Goal: Task Accomplishment & Management: Use online tool/utility

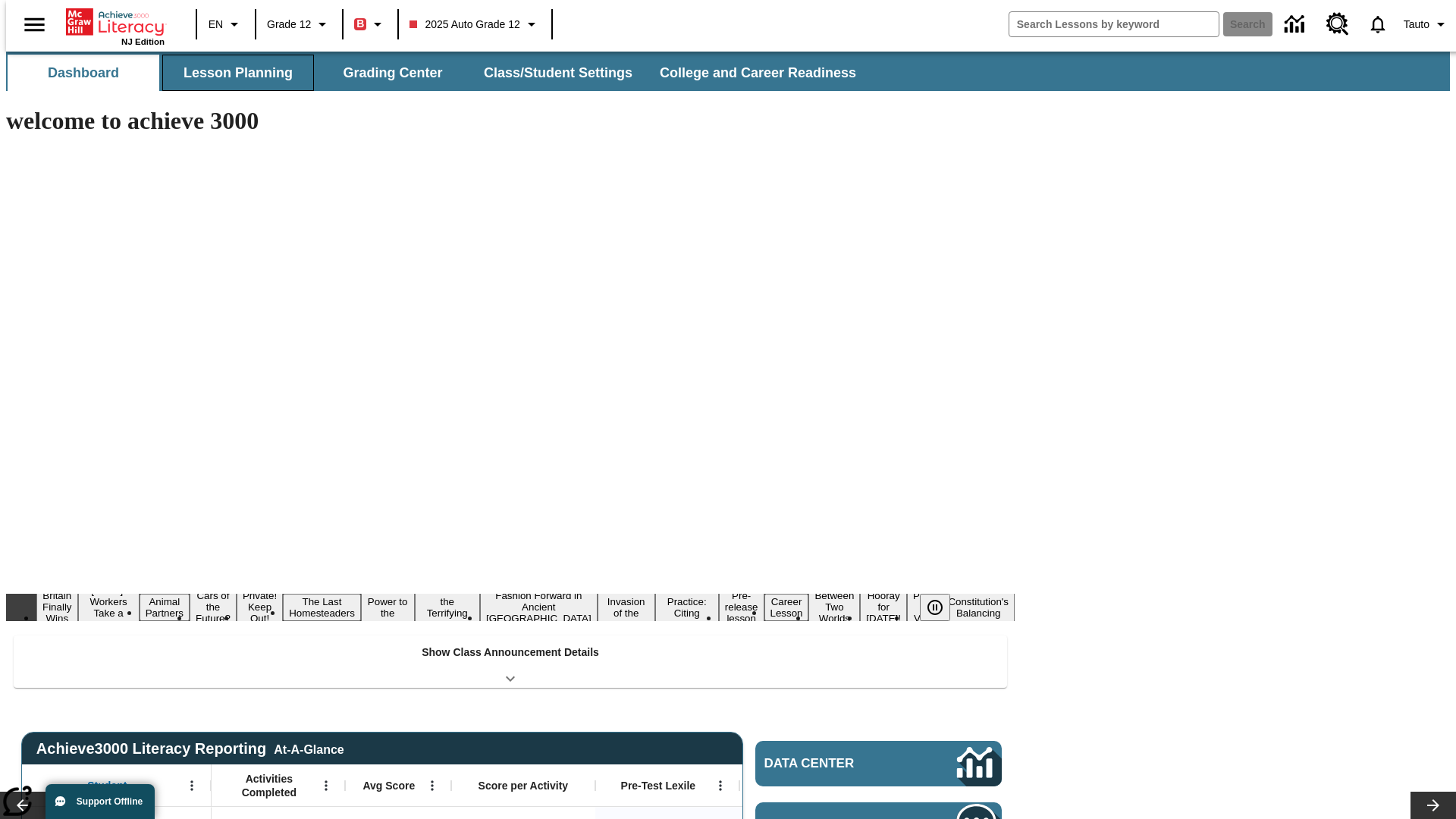
click at [232, 73] on button "Lesson Planning" at bounding box center [238, 73] width 151 height 37
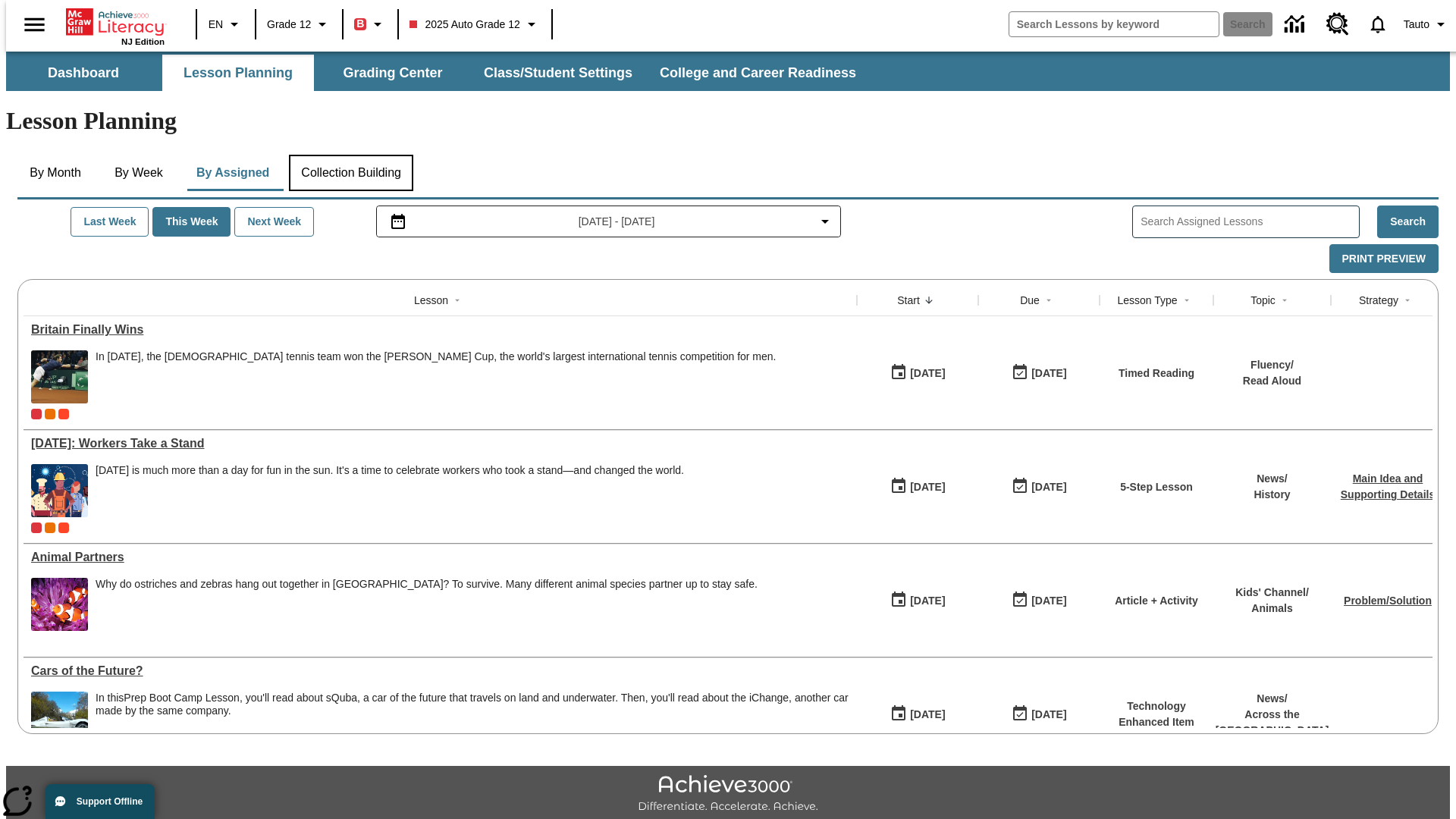
click at [350, 155] on button "Collection Building" at bounding box center [351, 174] width 124 height 37
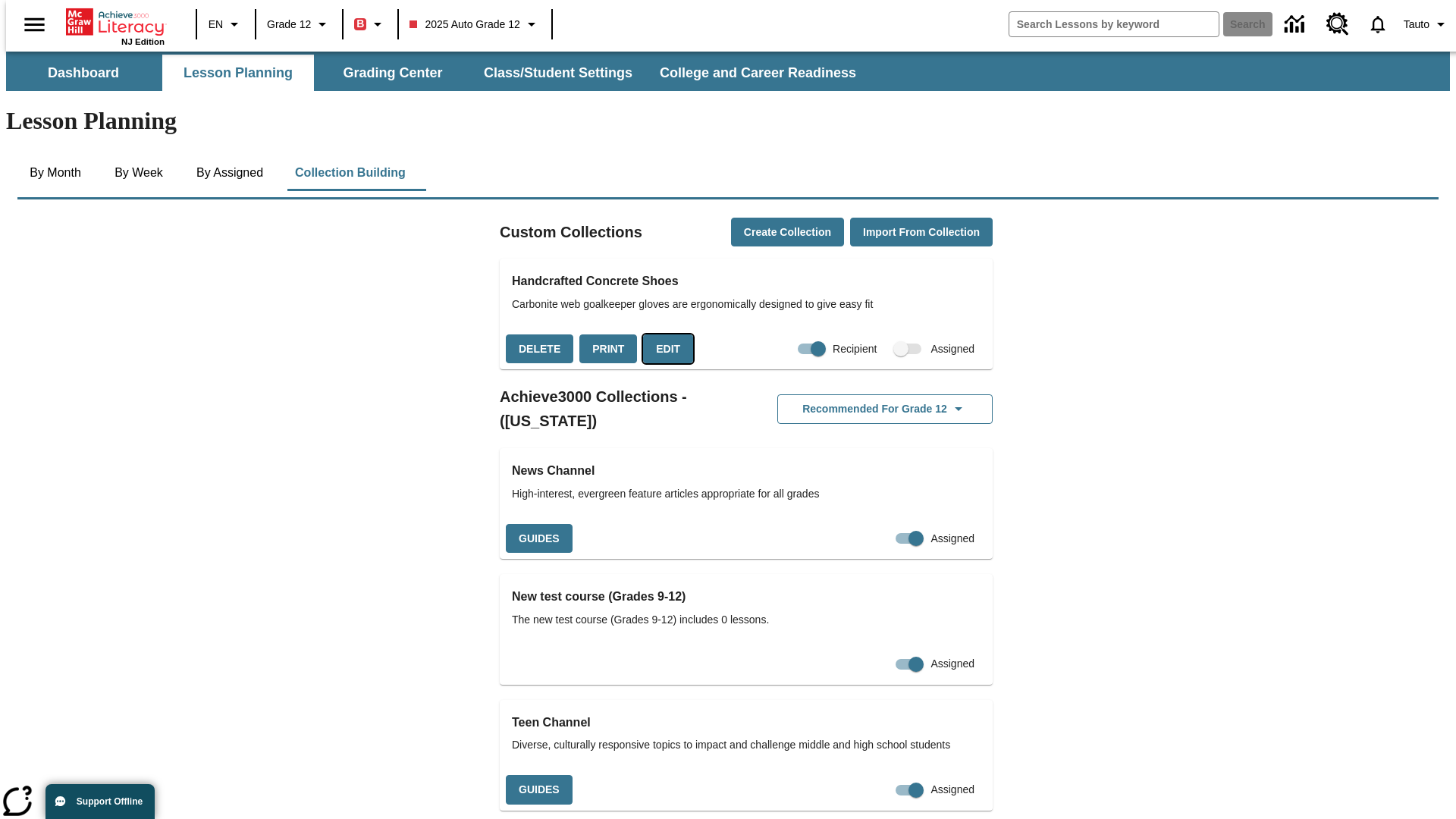
click at [663, 335] on button "Edit" at bounding box center [668, 349] width 50 height 29
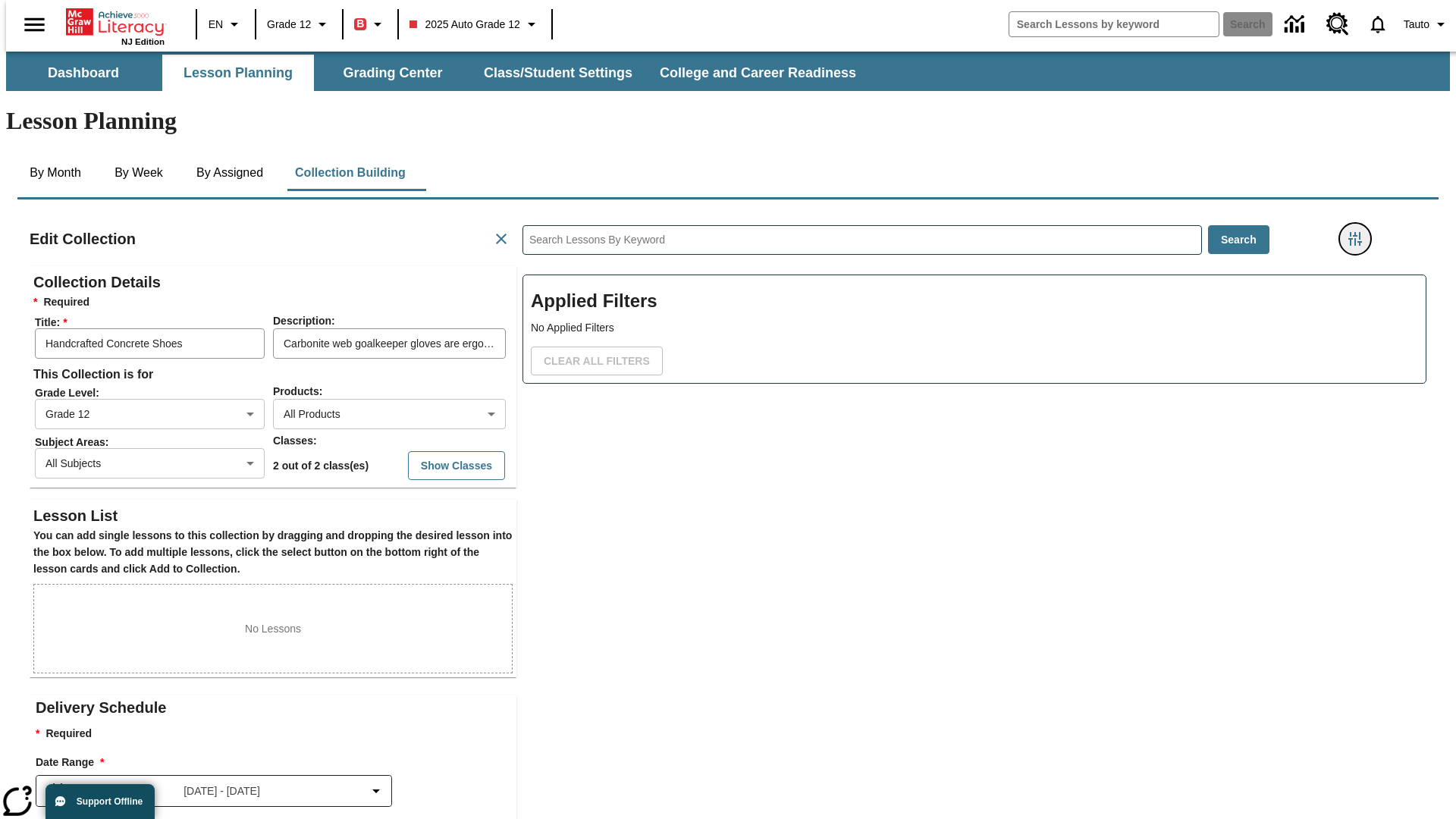
click at [1360, 232] on icon "Filters Side menu" at bounding box center [1355, 239] width 14 height 14
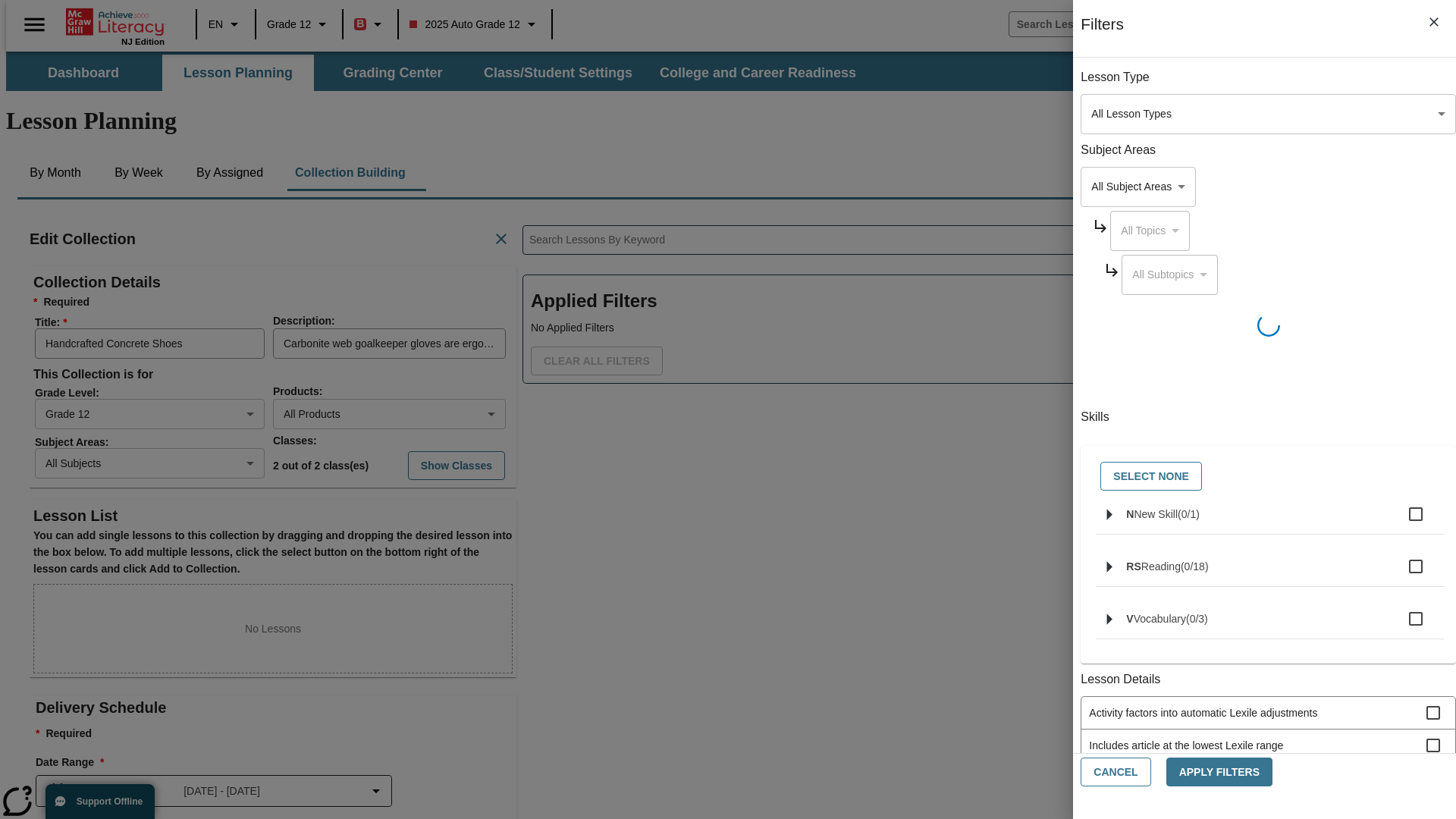
scroll to position [1, 1]
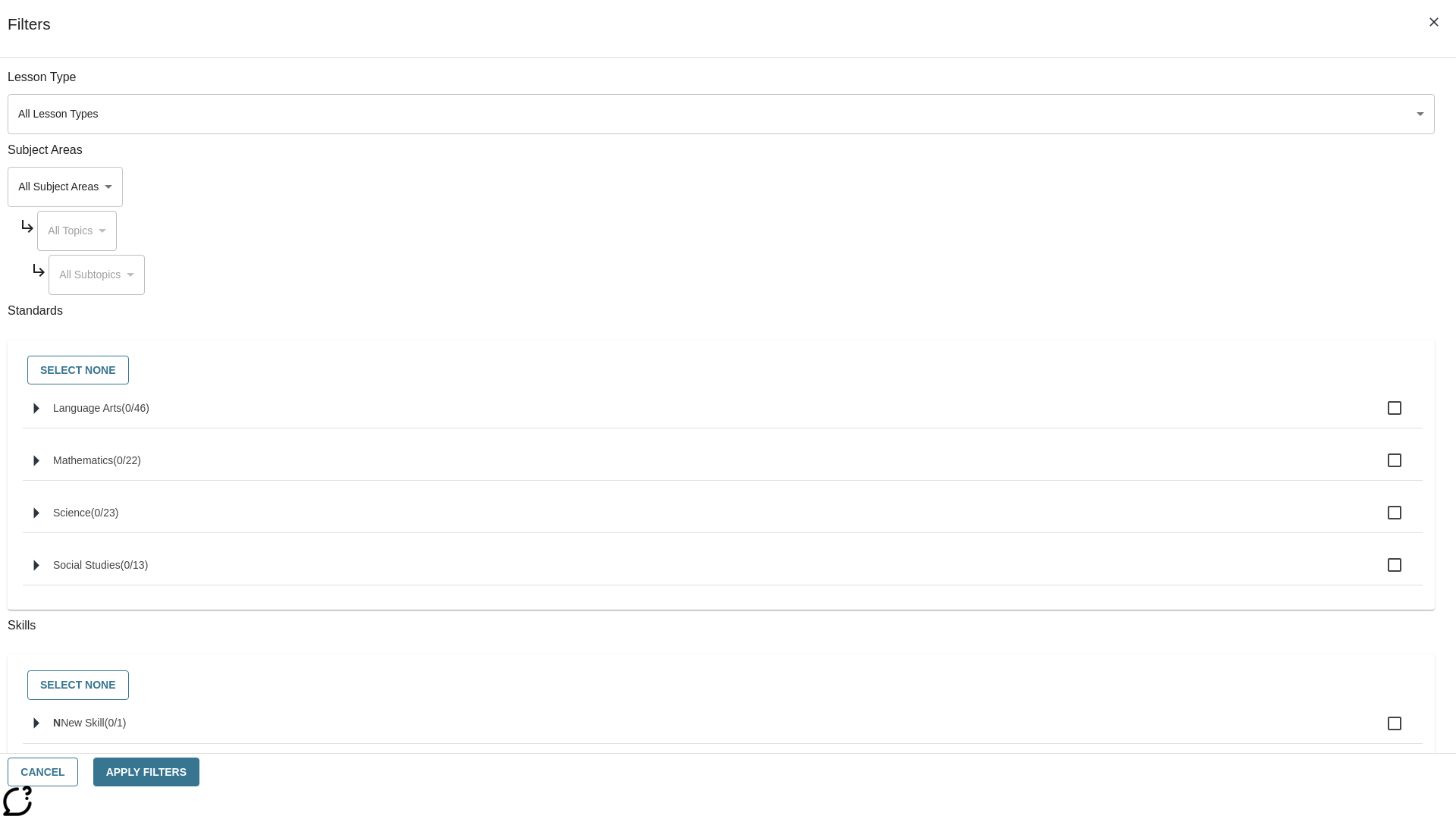
click at [1092, 186] on body "Skip to main content NJ Edition EN Grade 12 B 2025 Auto Grade 12 Search 0 Tauto…" at bounding box center [728, 527] width 1444 height 952
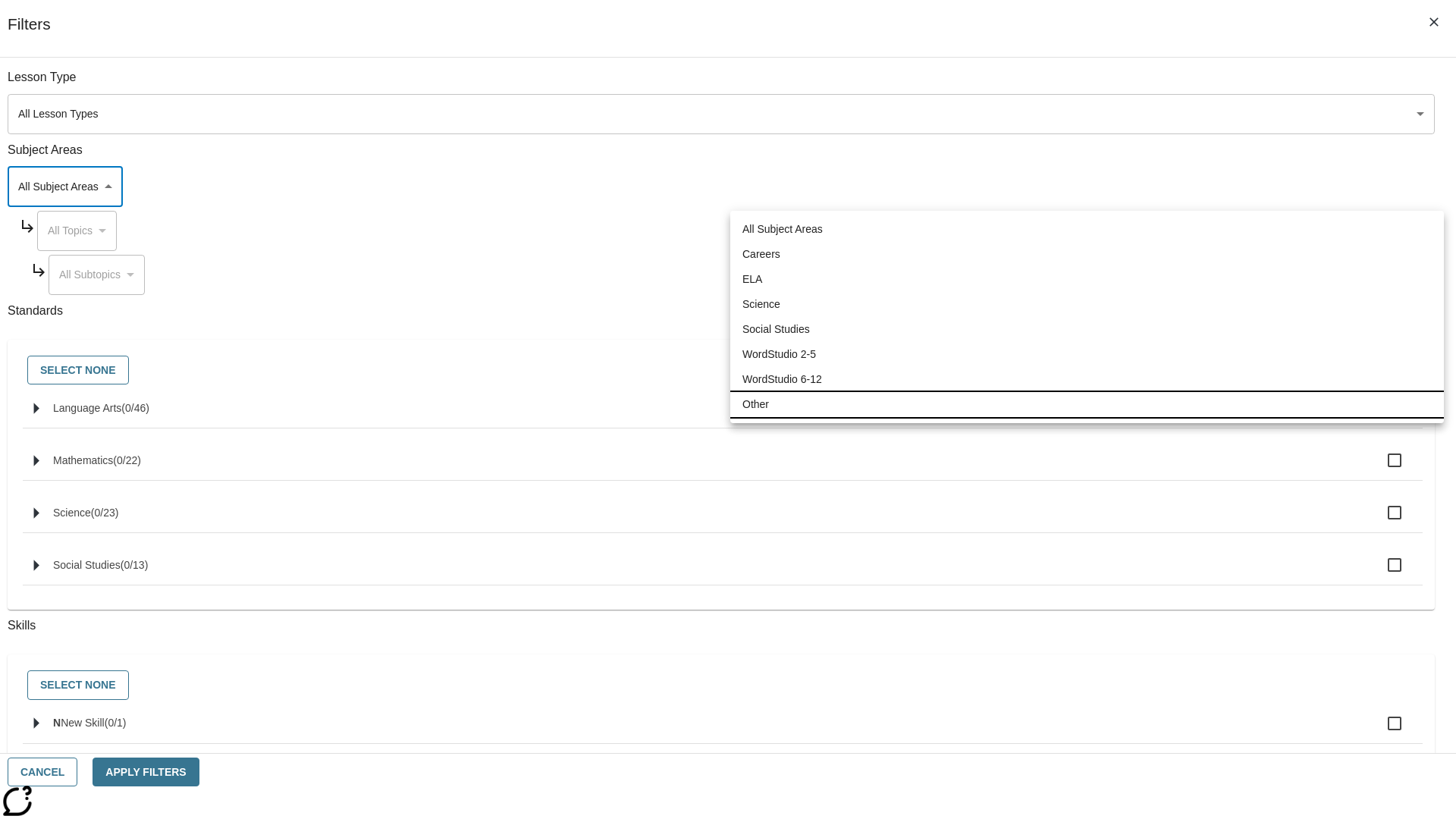
click at [1087, 405] on li "Other" at bounding box center [1087, 405] width 714 height 25
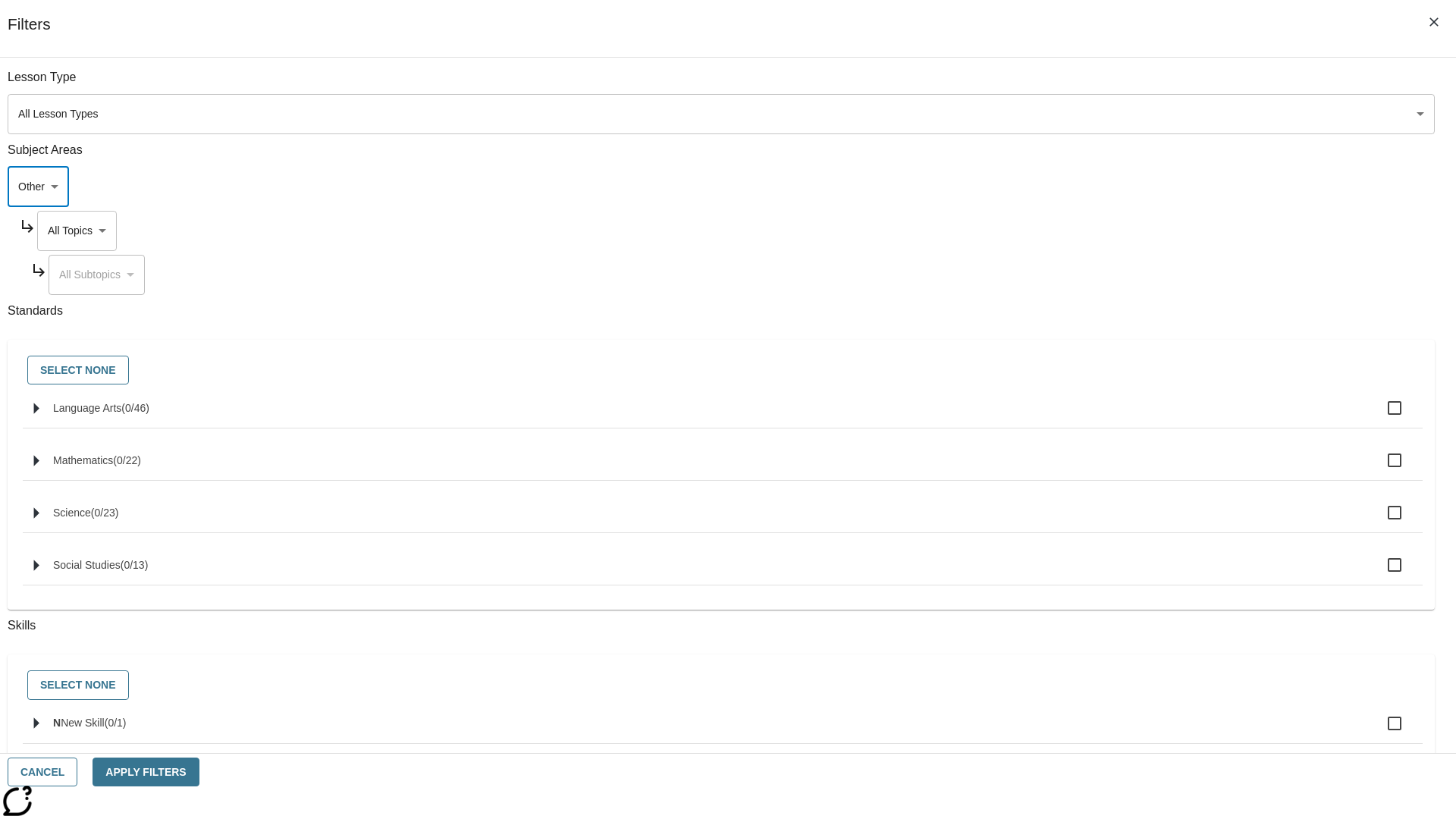
type input "0"
click at [1107, 231] on body "Skip to main content NJ Edition EN Grade 12 B 2025 Auto Grade 12 Search 0 Tauto…" at bounding box center [728, 527] width 1444 height 952
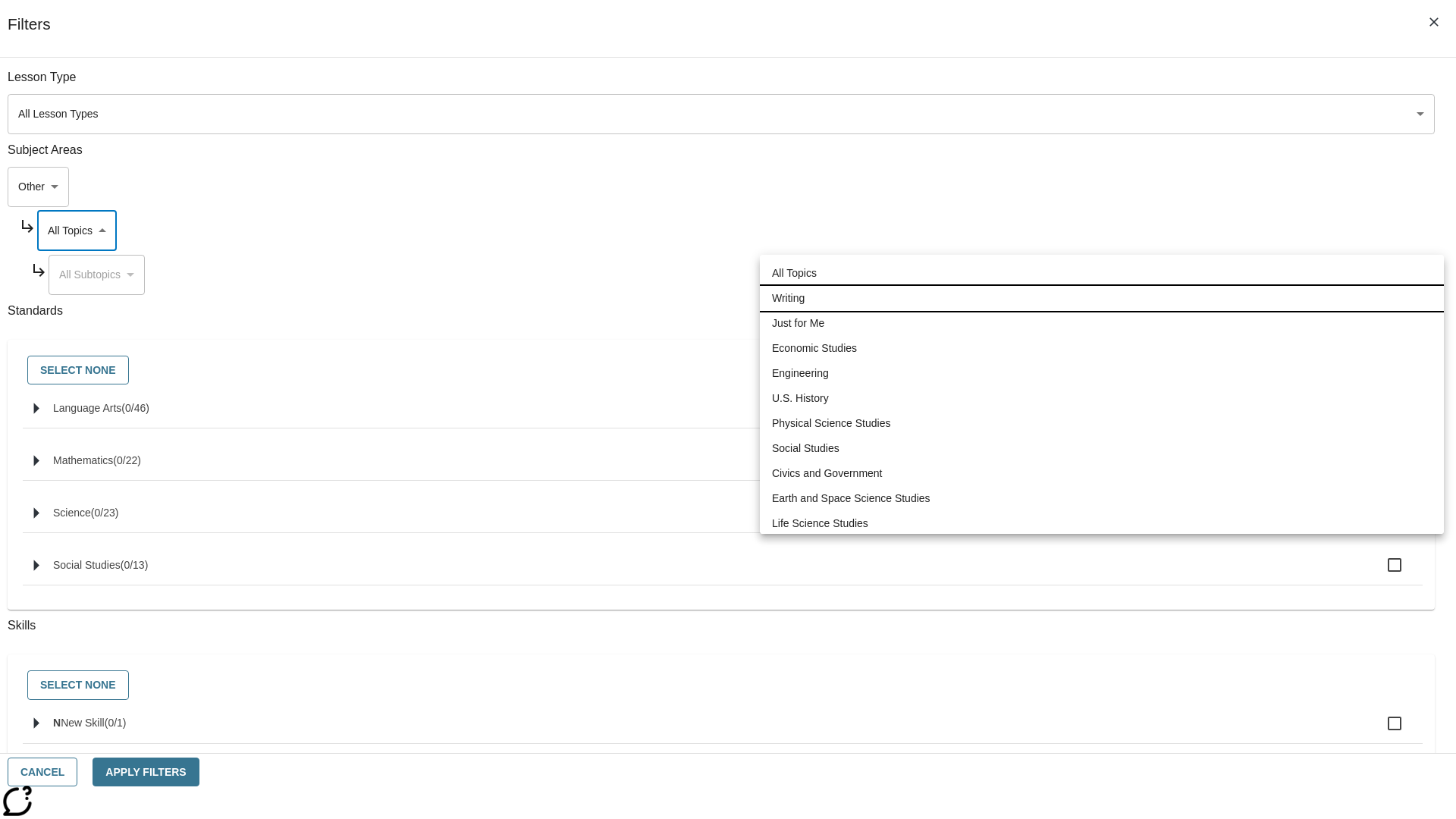
click at [1102, 298] on li "Writing" at bounding box center [1101, 299] width 684 height 25
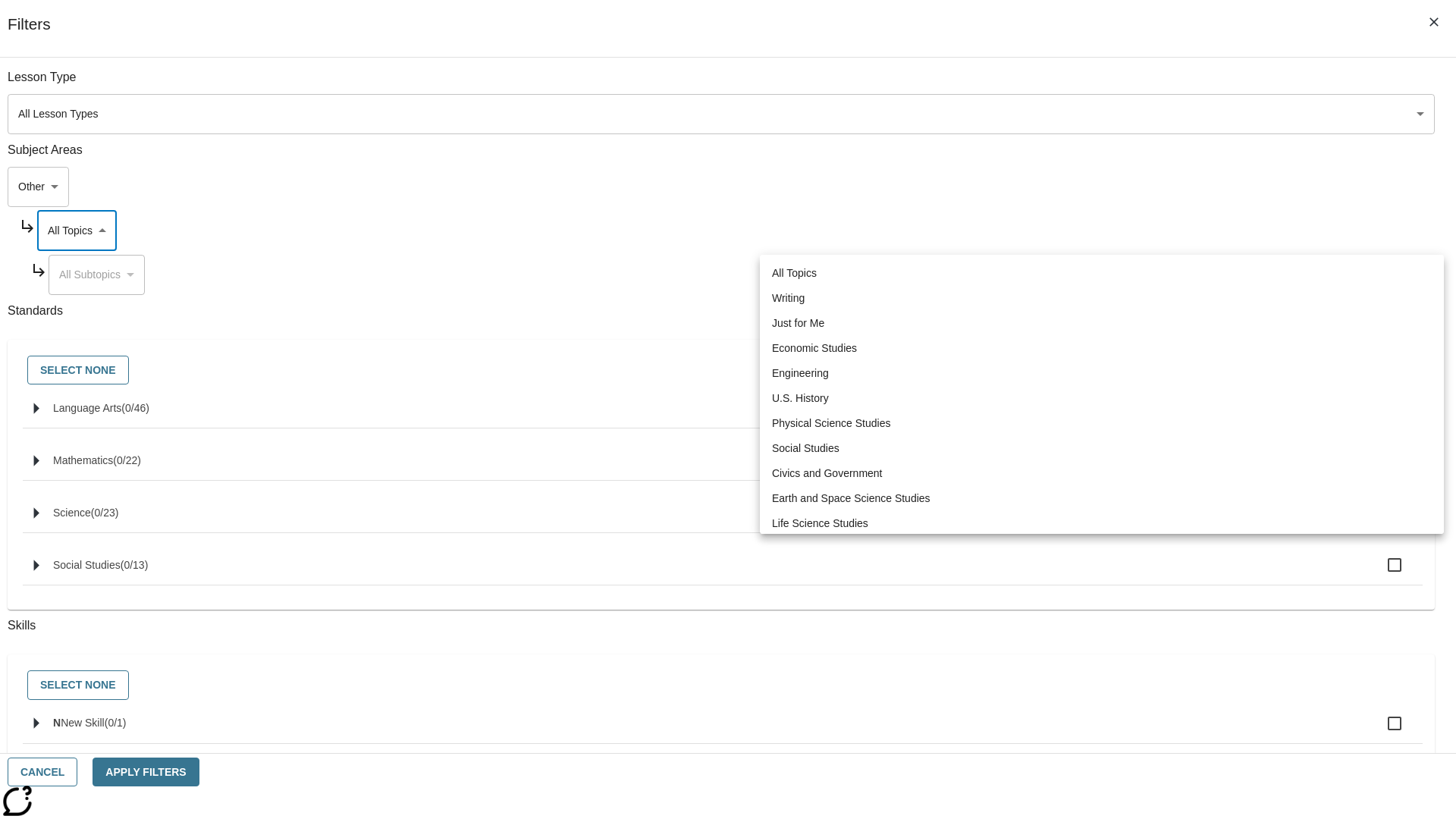
type input "6"
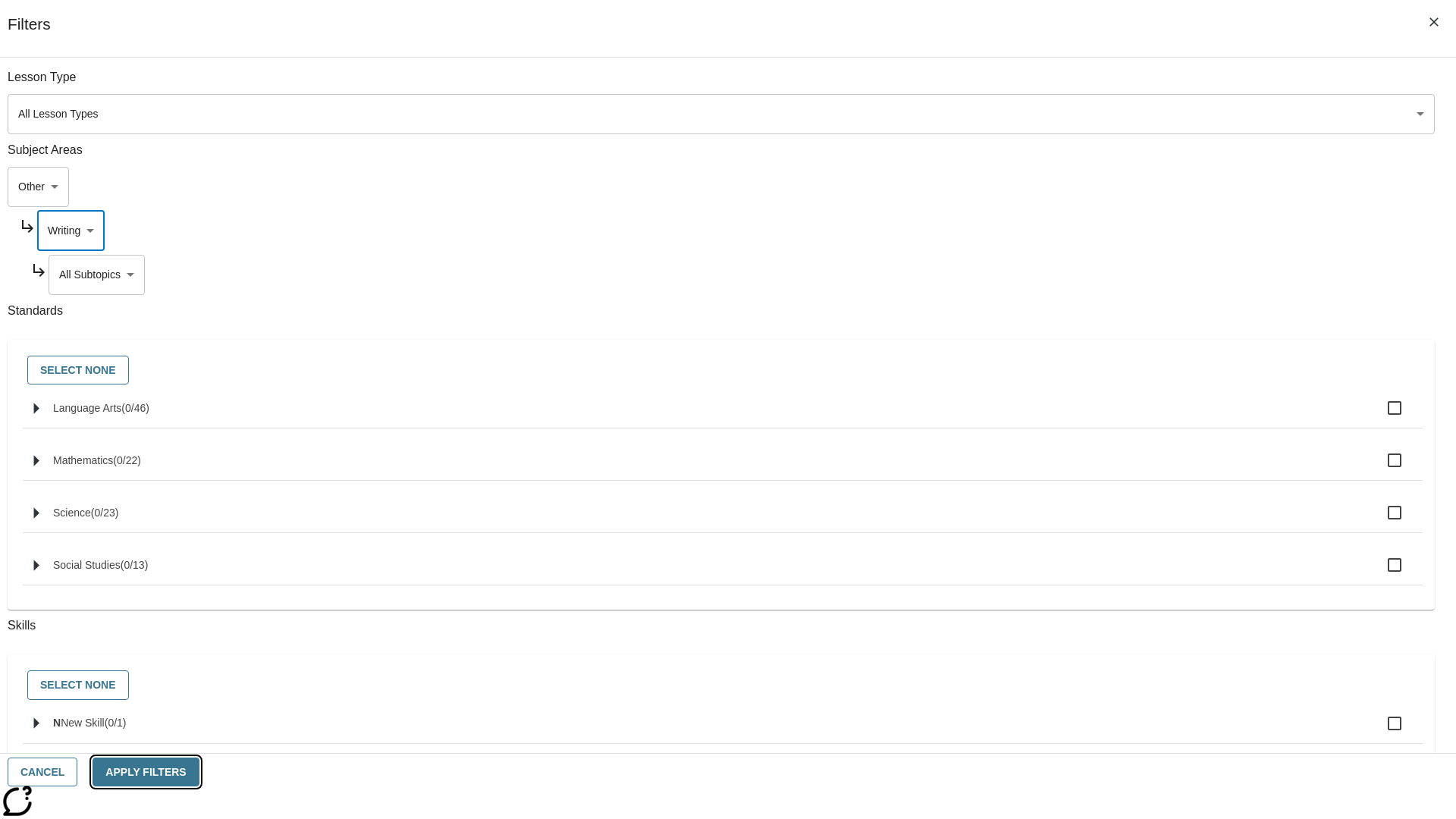
click at [199, 772] on button "Apply Filters" at bounding box center [145, 772] width 106 height 29
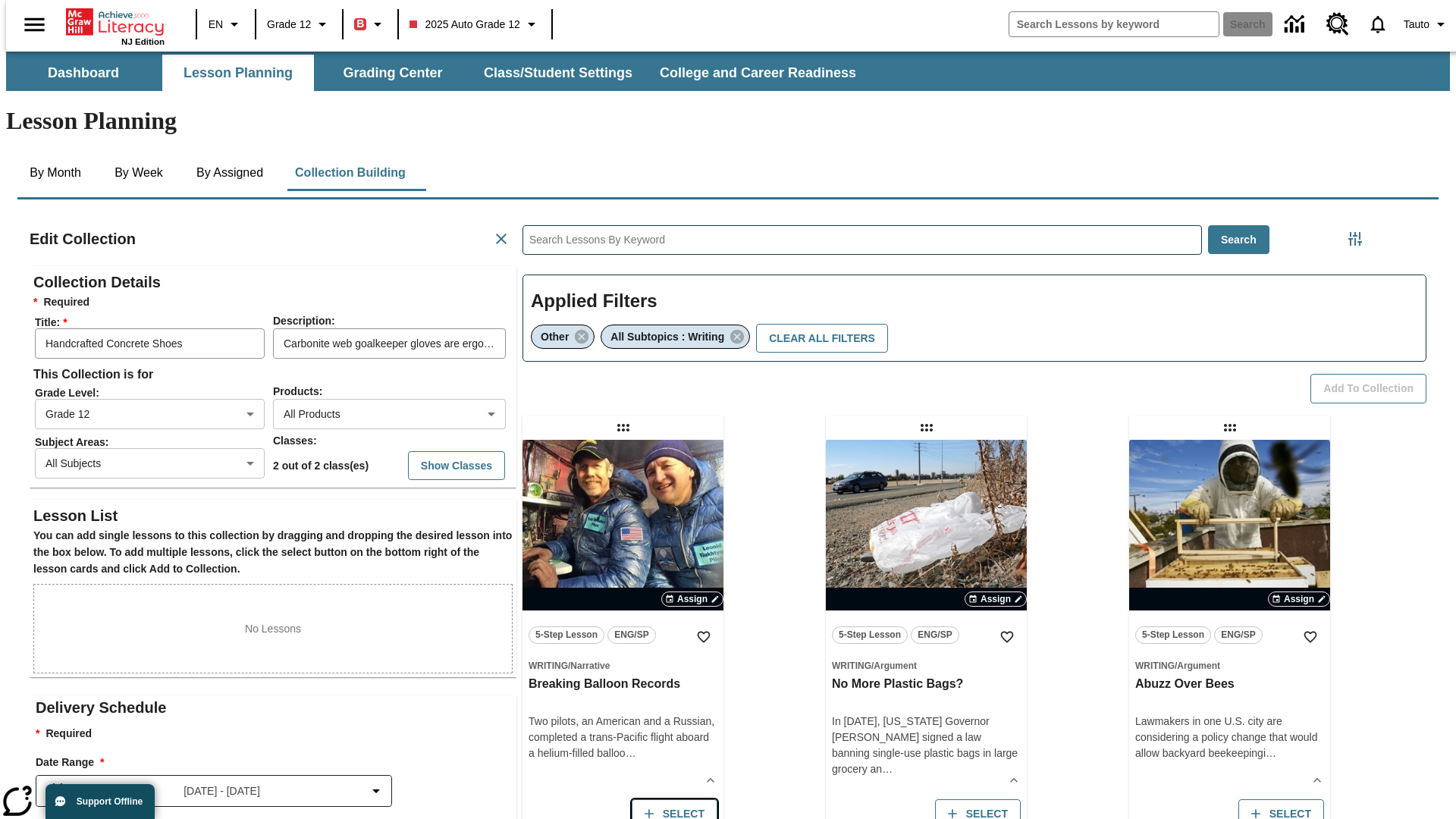
click at [670, 800] on button "Select" at bounding box center [674, 814] width 85 height 29
click at [1374, 374] on button "Add to Collection" at bounding box center [1369, 388] width 116 height 29
click at [670, 800] on button "Select" at bounding box center [674, 814] width 85 height 29
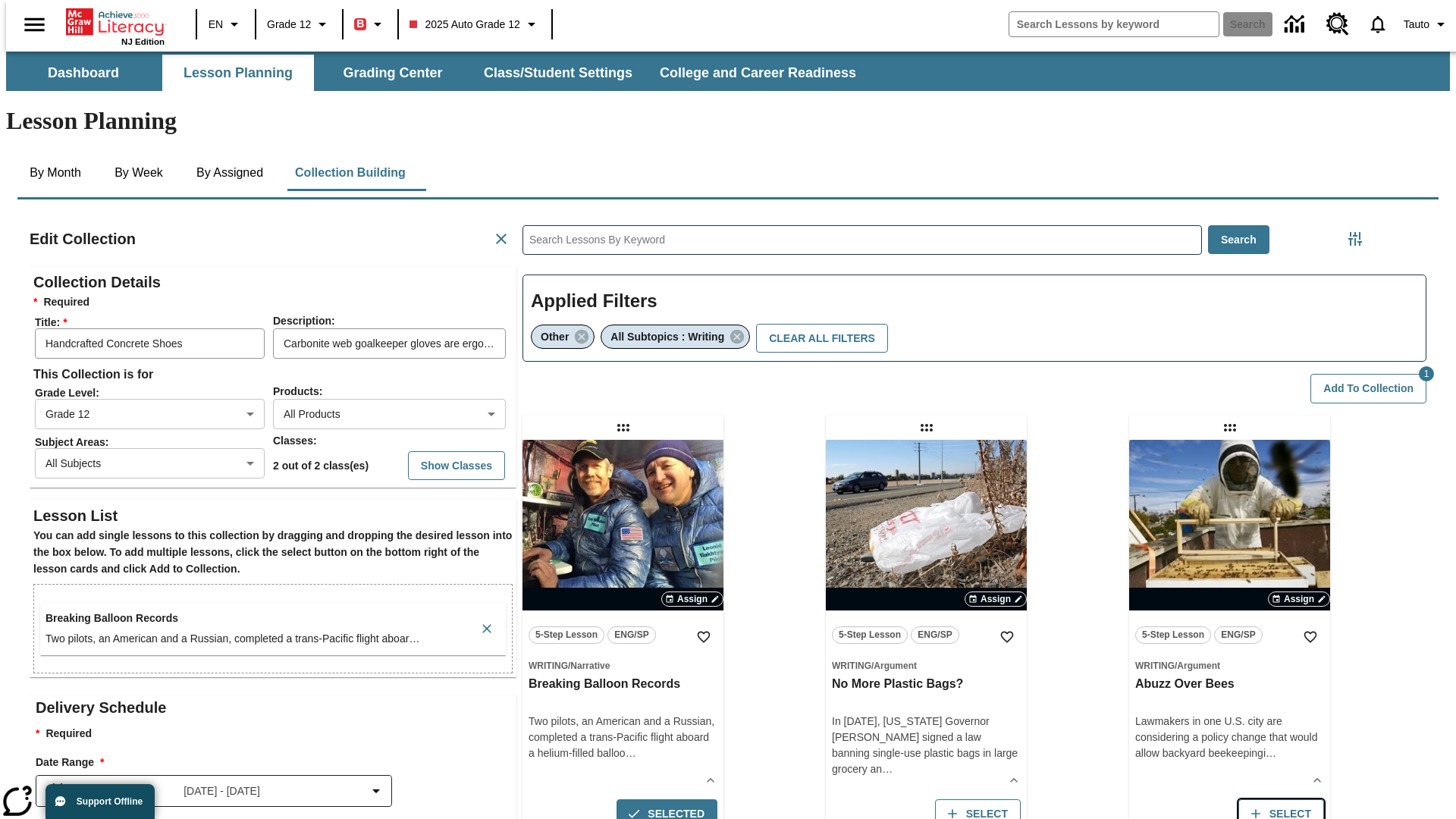
click at [1020, 800] on button "Select" at bounding box center [978, 814] width 85 height 29
click at [1374, 374] on button "Add to Collection" at bounding box center [1369, 388] width 116 height 29
